Goal: Navigation & Orientation: Find specific page/section

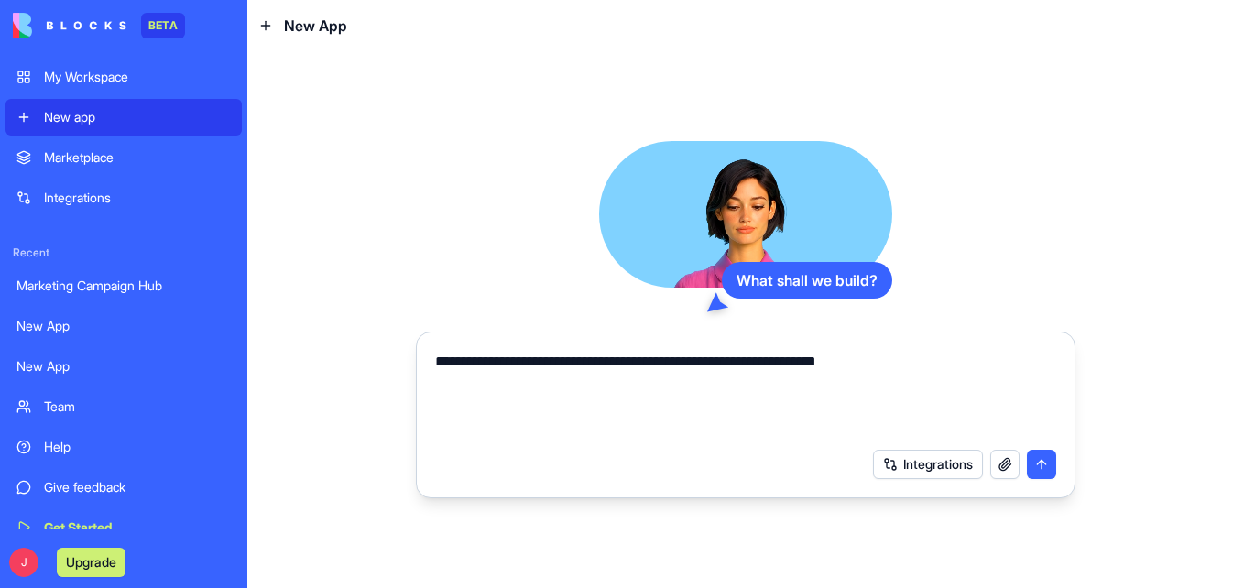
click at [615, 129] on div "**********" at bounding box center [745, 319] width 996 height 537
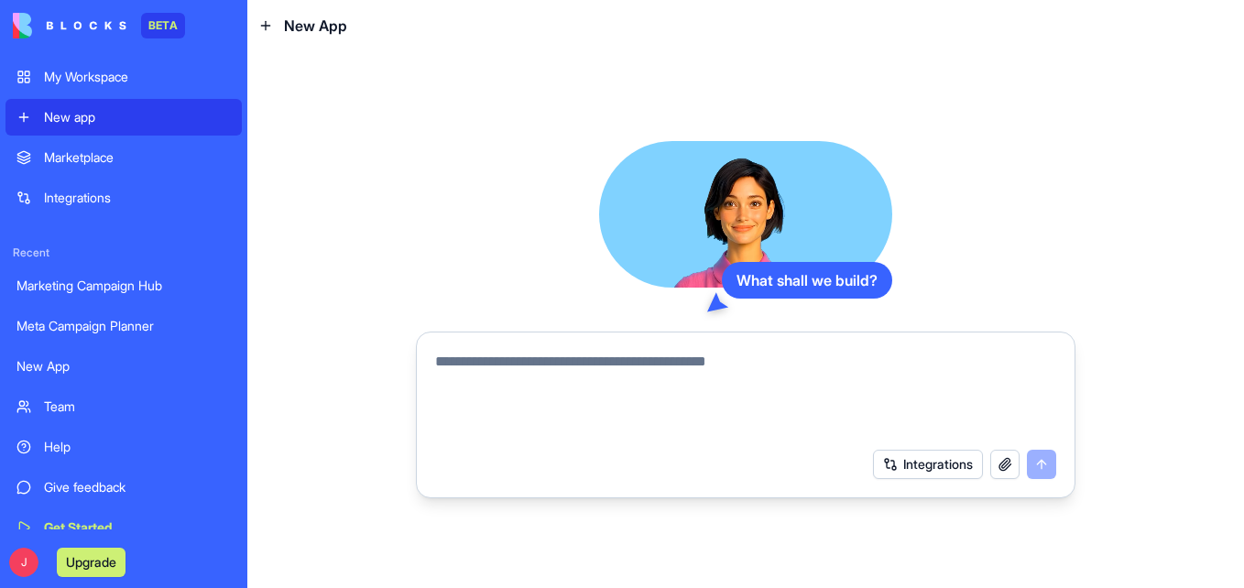
drag, startPoint x: 954, startPoint y: 191, endPoint x: 914, endPoint y: 165, distance: 48.3
click at [954, 187] on div "What shall we build? Integrations" at bounding box center [745, 320] width 659 height 358
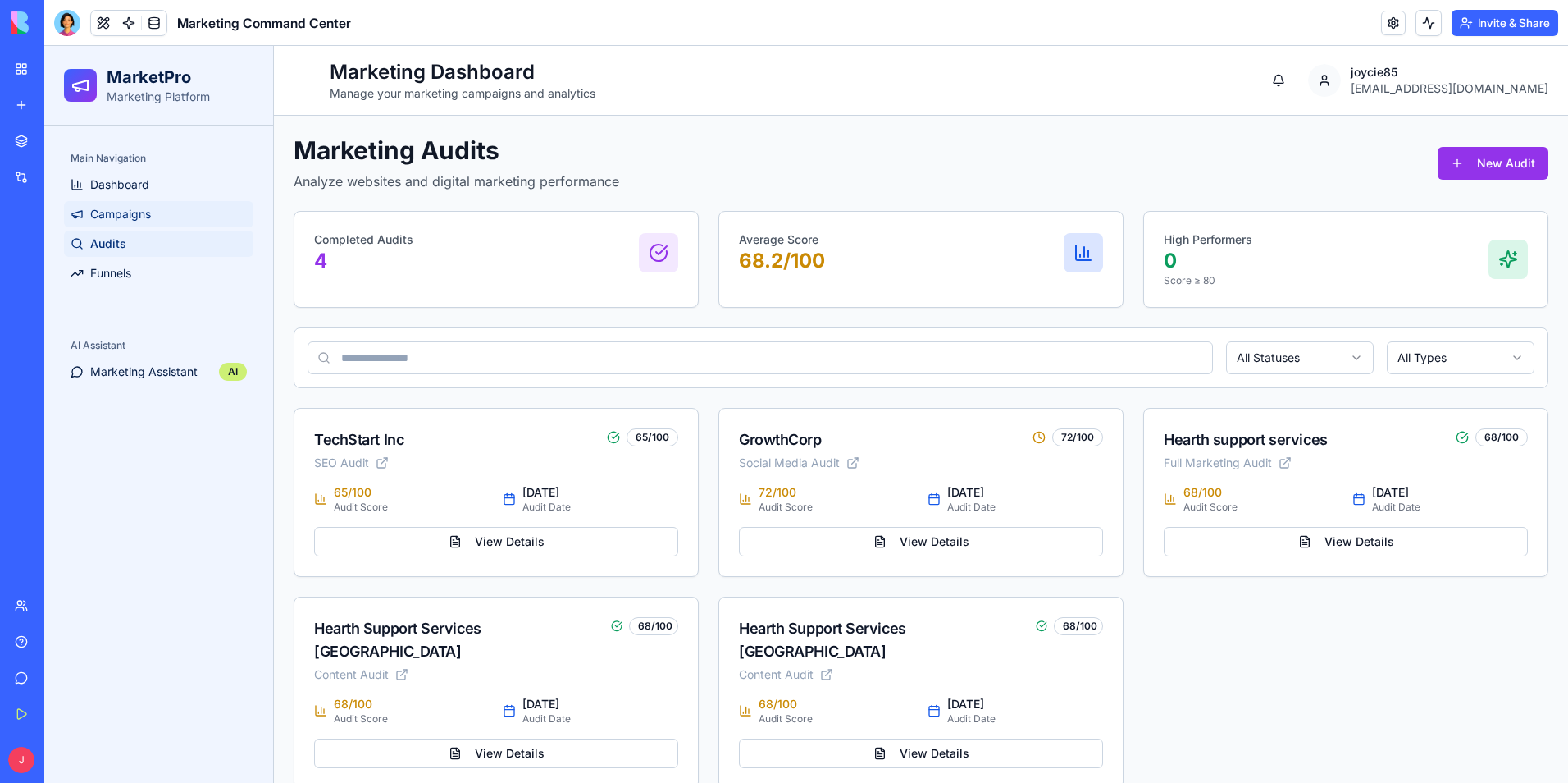
click at [121, 212] on span "Campaigns" at bounding box center [121, 214] width 61 height 16
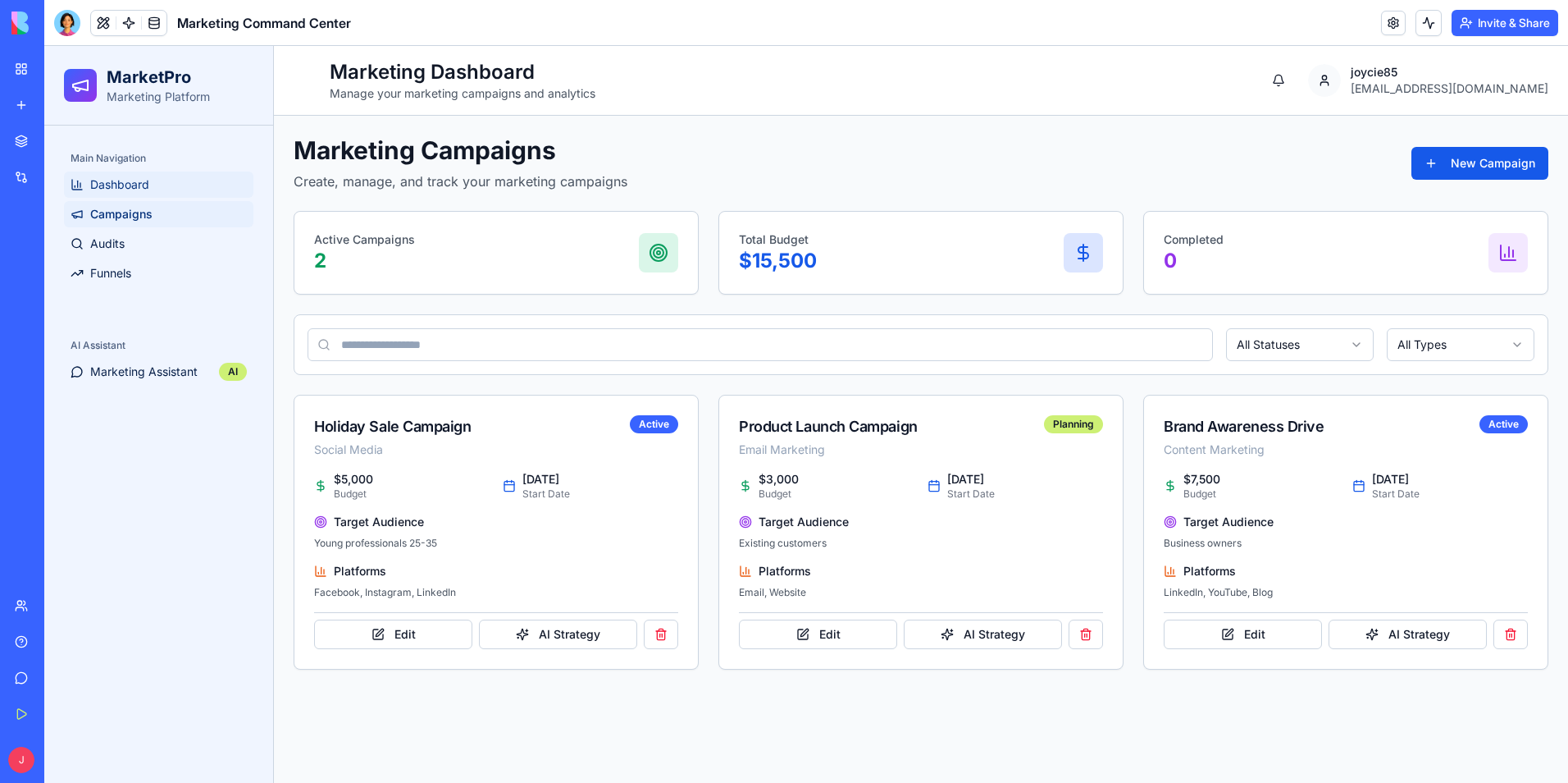
click at [109, 182] on span "Dashboard" at bounding box center [120, 185] width 59 height 16
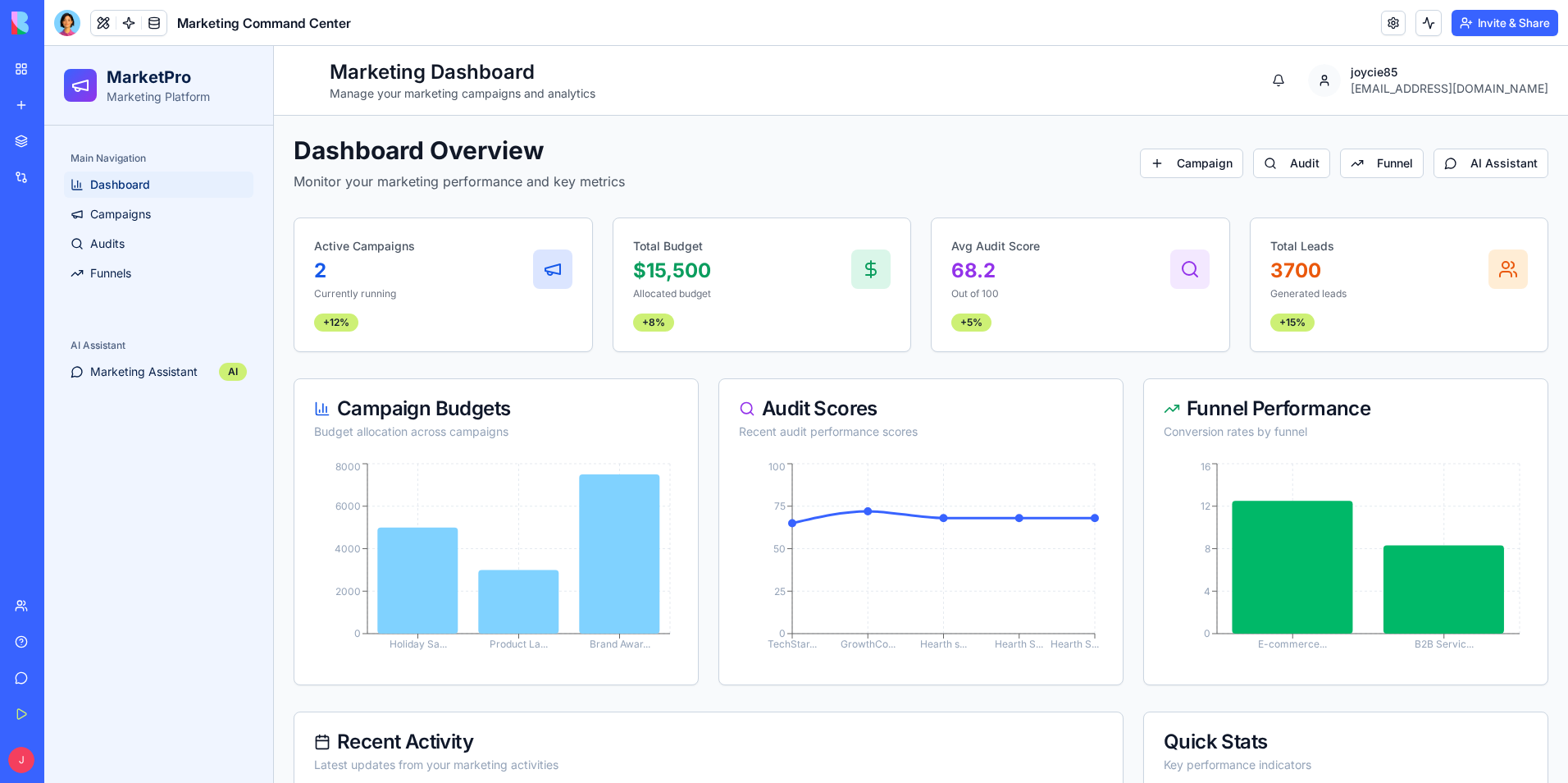
click at [29, 70] on link "My Workspace" at bounding box center [37, 69] width 65 height 33
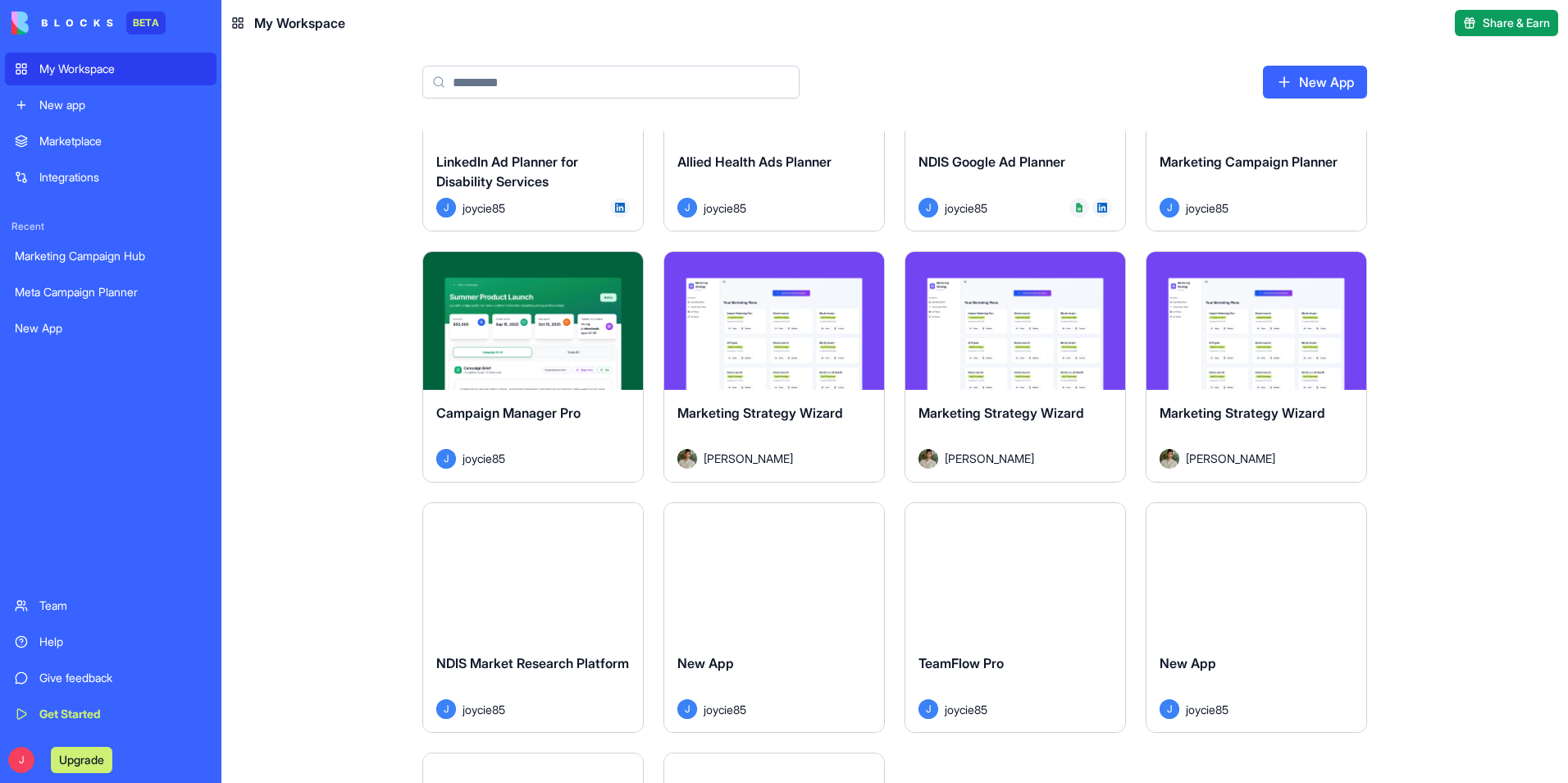
scroll to position [410, 0]
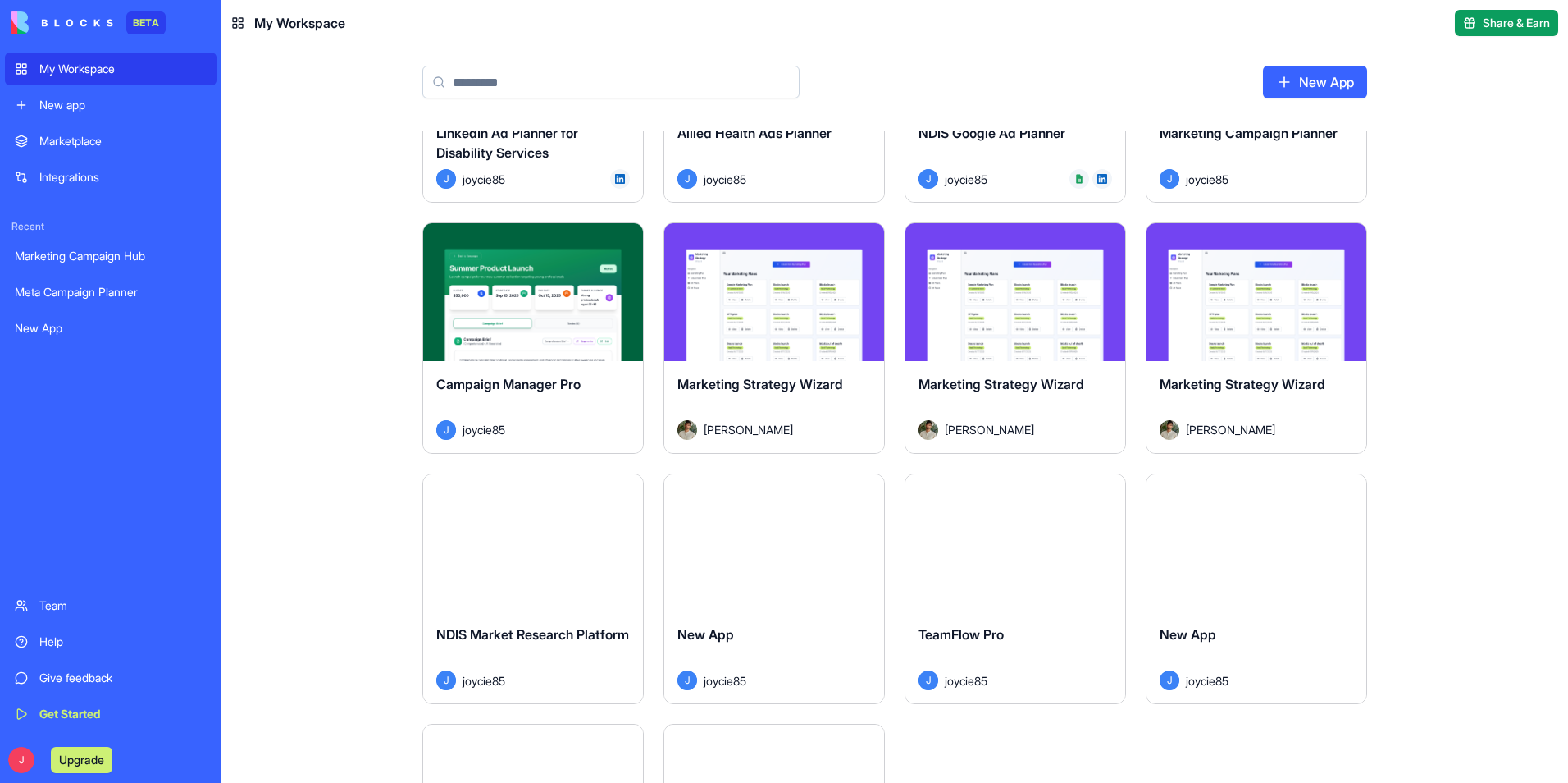
click at [823, 297] on button "Launch" at bounding box center [774, 292] width 123 height 33
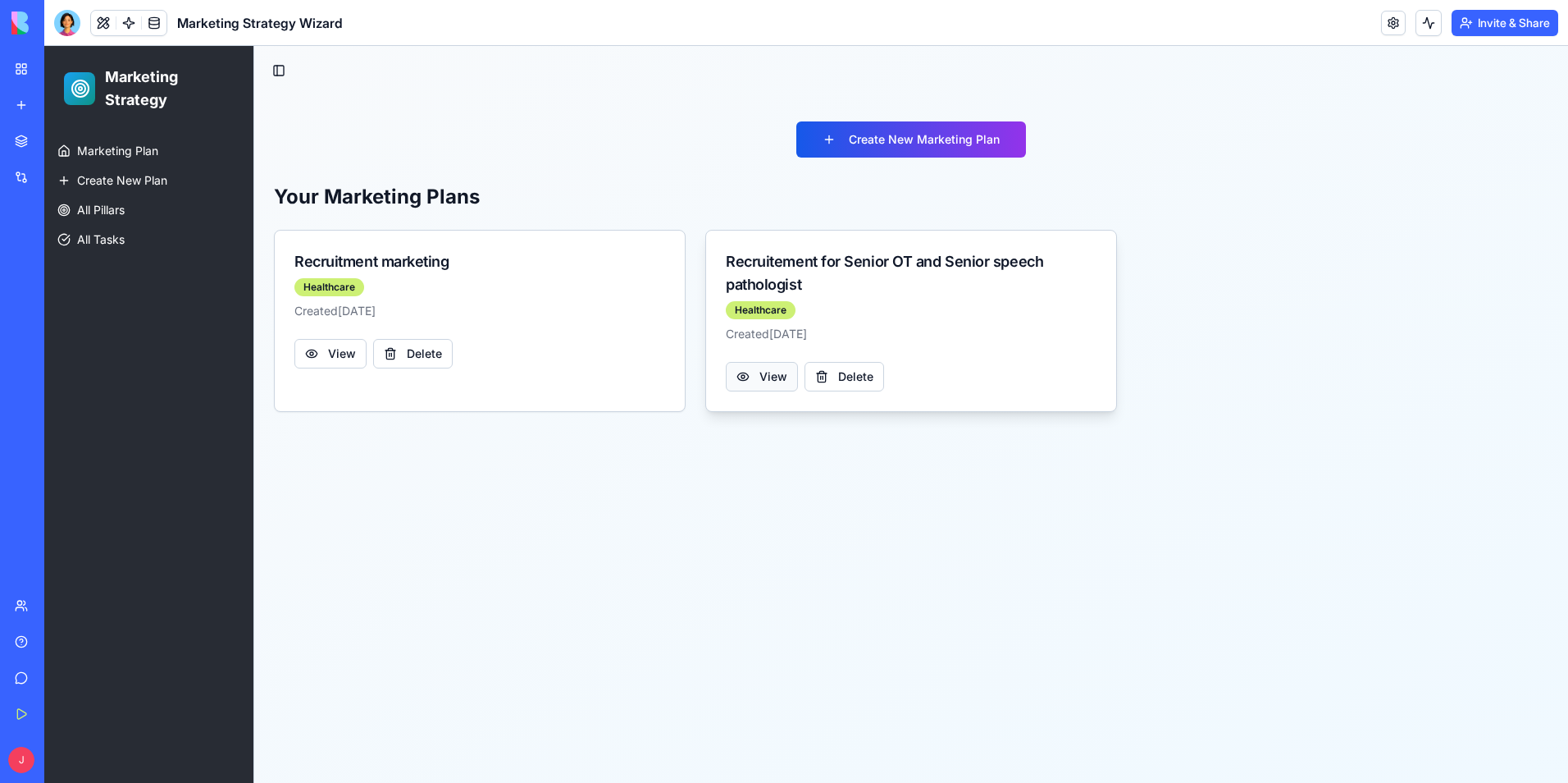
click at [771, 371] on button "View" at bounding box center [762, 376] width 73 height 30
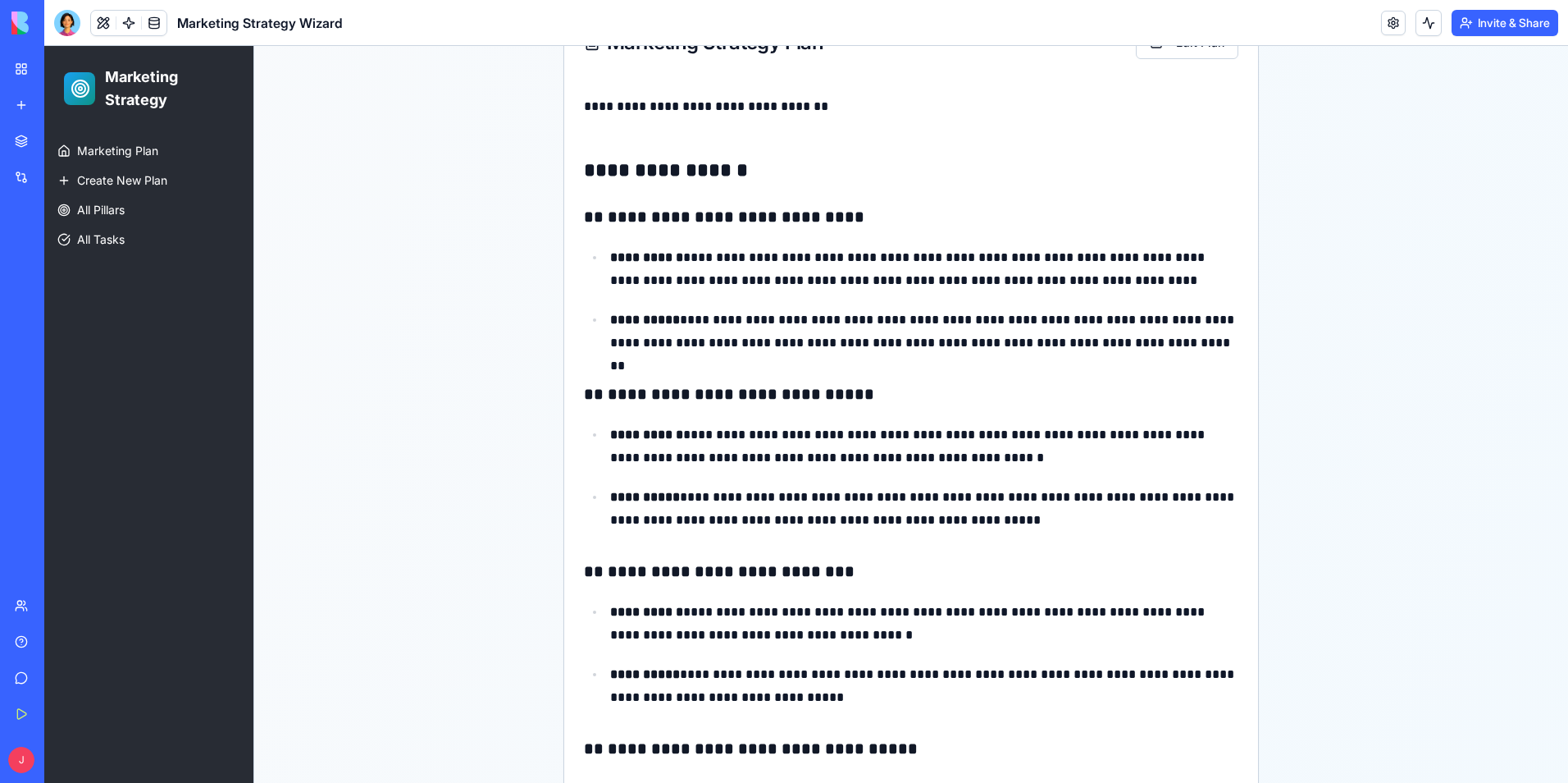
scroll to position [269, 0]
